Goal: Navigation & Orientation: Find specific page/section

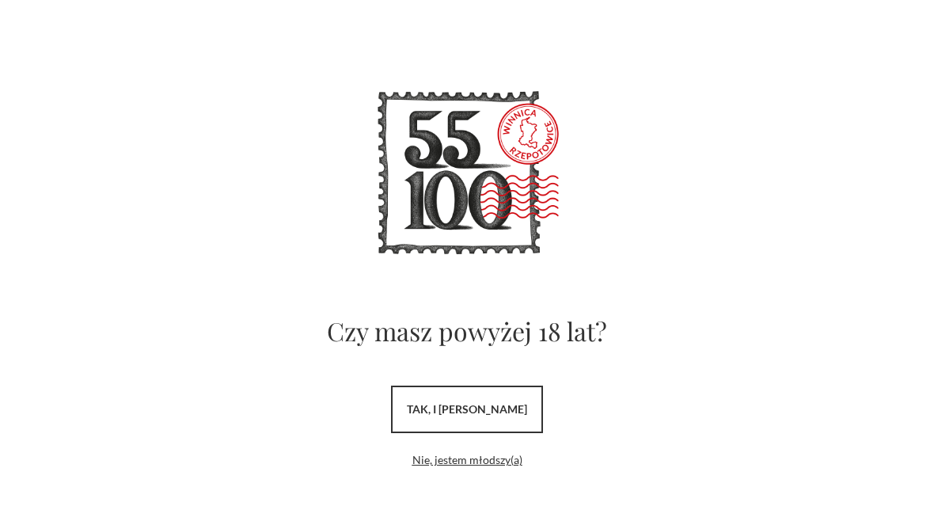
click at [499, 404] on link "tak, i uwielbiam wino" at bounding box center [467, 408] width 152 height 47
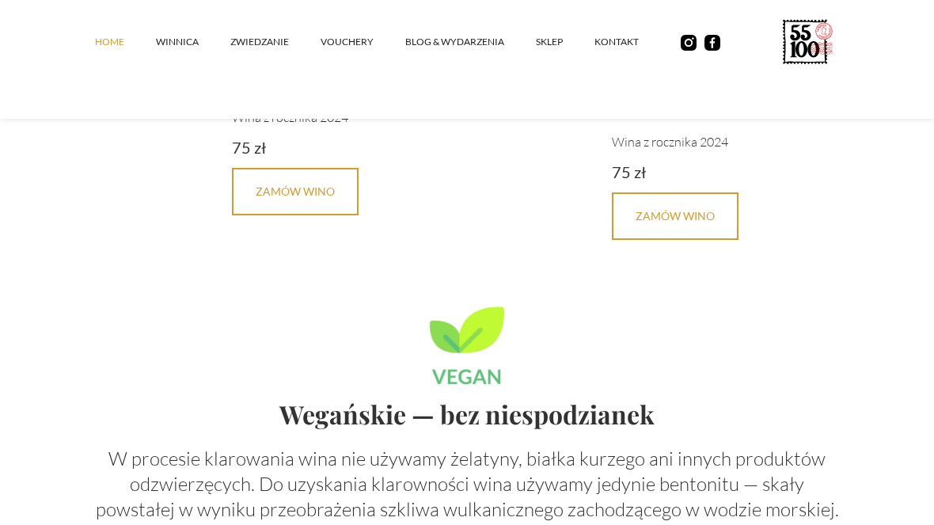
scroll to position [3680, 0]
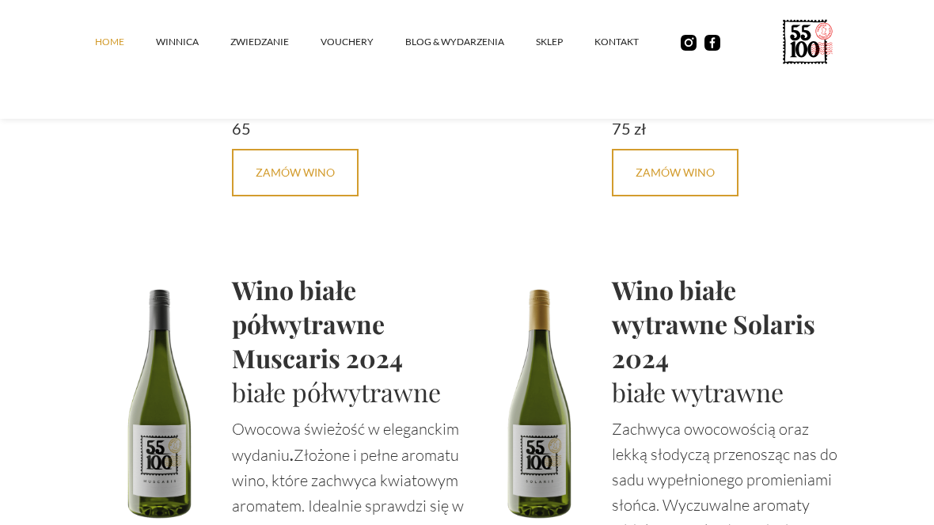
click at [458, 61] on link "Blog & Wydarzenia" at bounding box center [470, 41] width 131 height 47
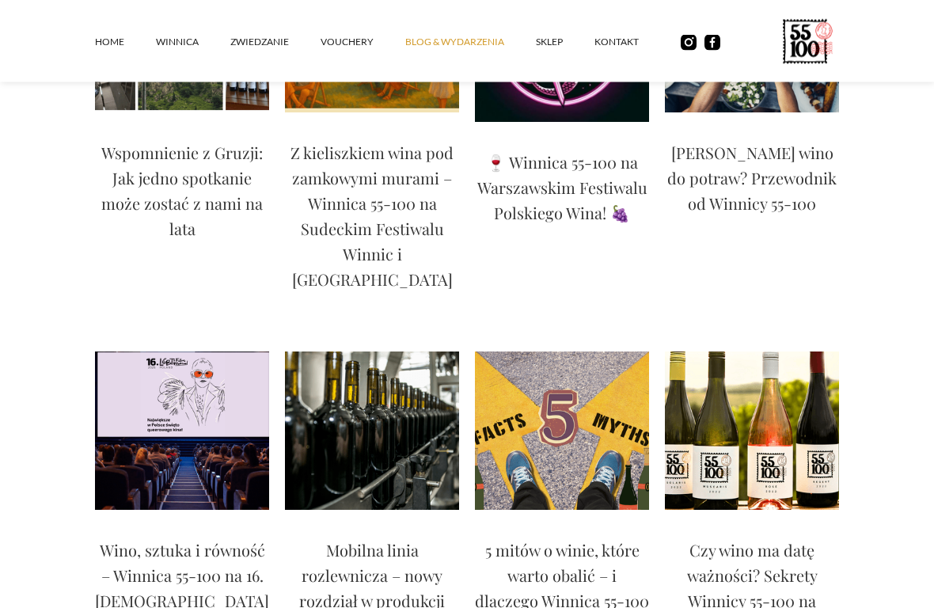
scroll to position [338, 0]
click at [341, 51] on link "vouchery" at bounding box center [362, 41] width 85 height 47
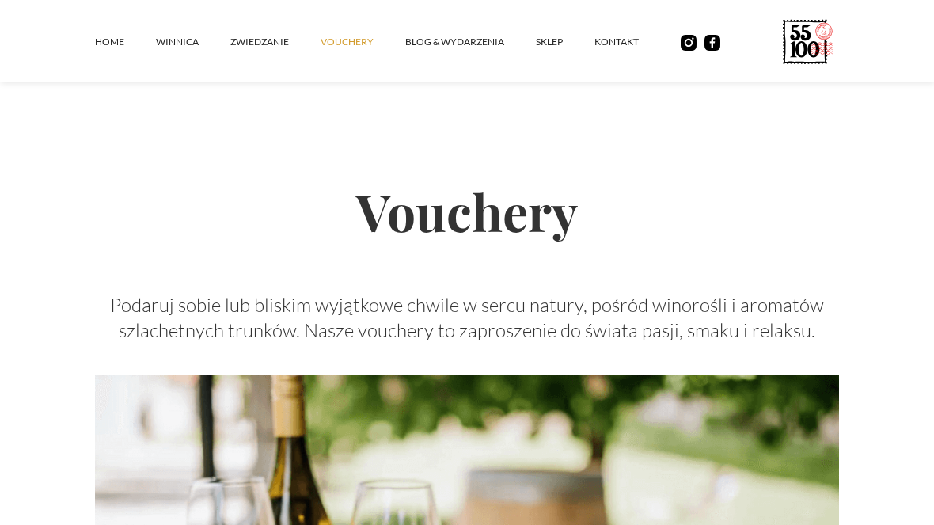
click at [286, 42] on link "ZWIEDZANIE" at bounding box center [275, 41] width 90 height 47
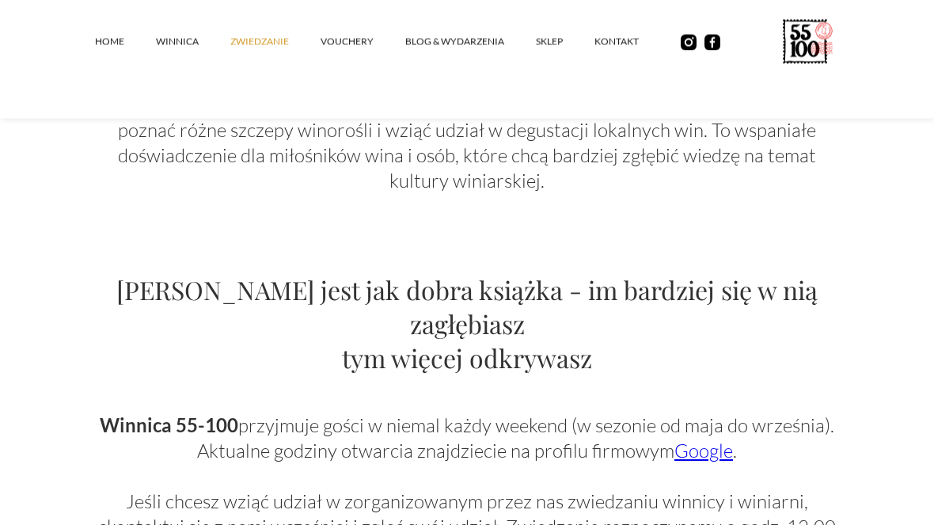
scroll to position [716, 0]
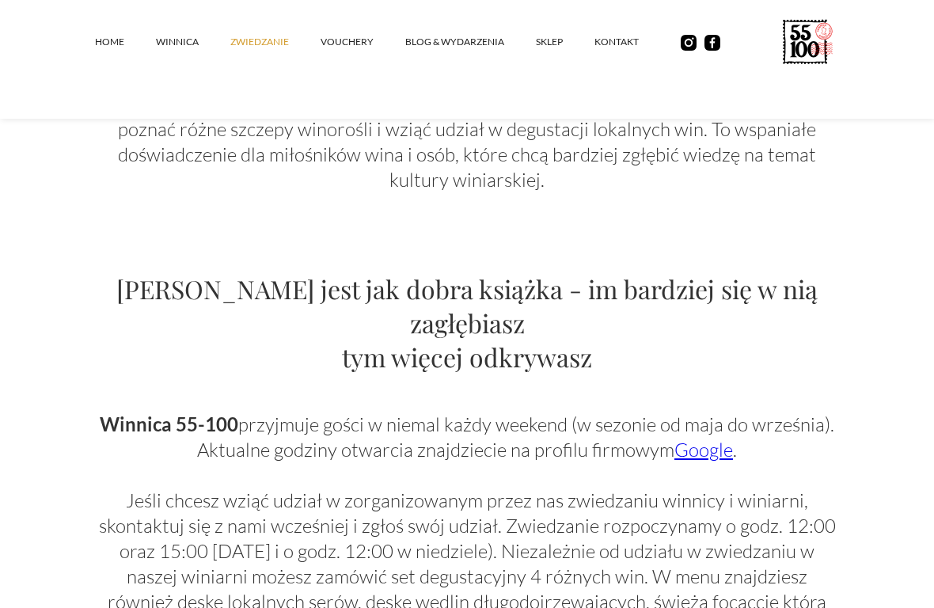
click at [696, 438] on link "Google" at bounding box center [703, 450] width 59 height 24
